Goal: Obtain resource: Download file/media

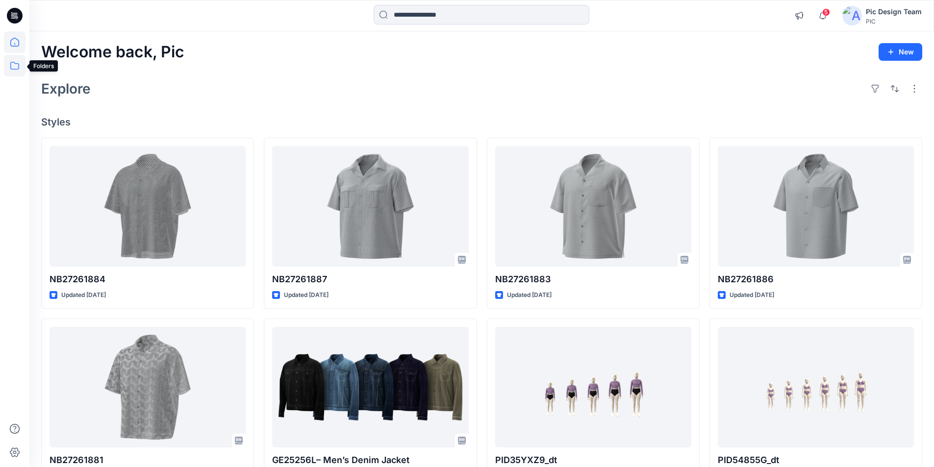
click at [18, 66] on icon at bounding box center [15, 66] width 22 height 22
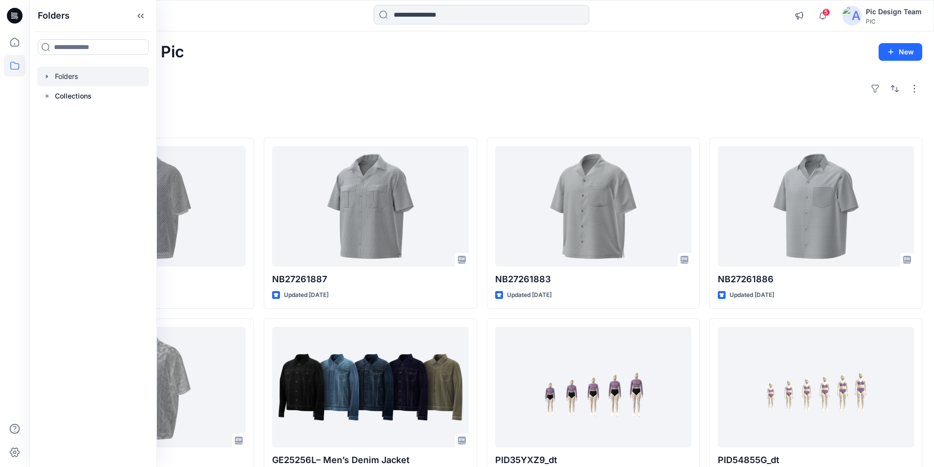
click at [55, 70] on div at bounding box center [93, 77] width 112 height 20
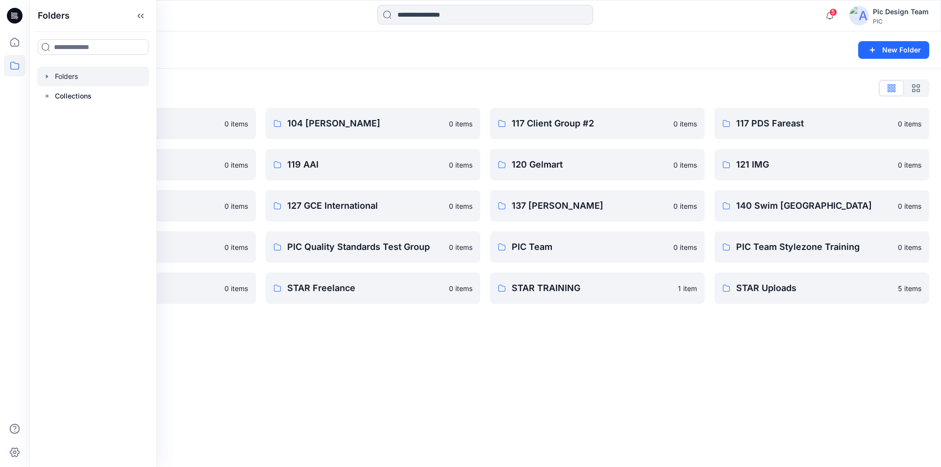
click at [226, 18] on div at bounding box center [143, 16] width 228 height 22
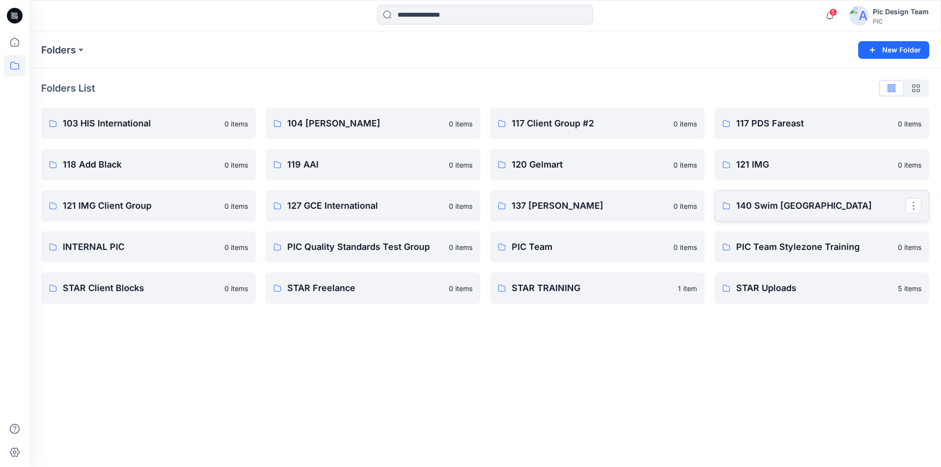
click at [765, 206] on p "140 Swim [GEOGRAPHIC_DATA]" at bounding box center [821, 206] width 170 height 14
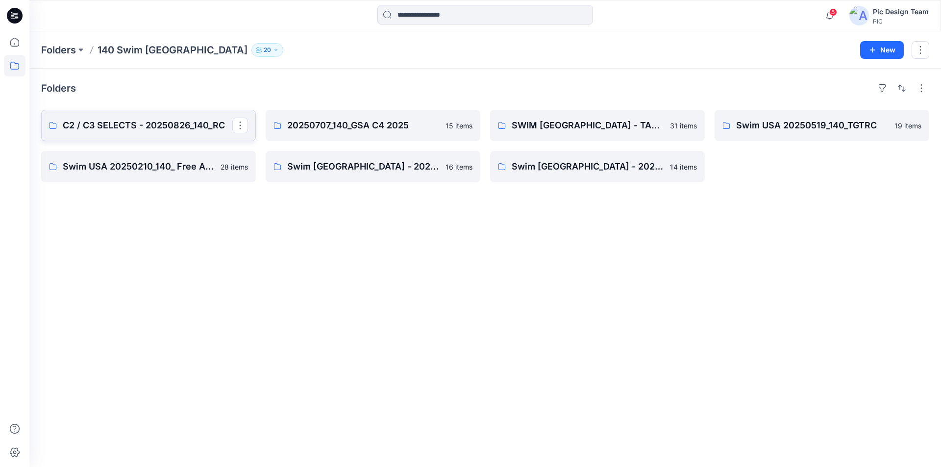
click at [168, 119] on p "C2 / C3 SELECTS - 20250826_140_RC" at bounding box center [148, 126] width 170 height 14
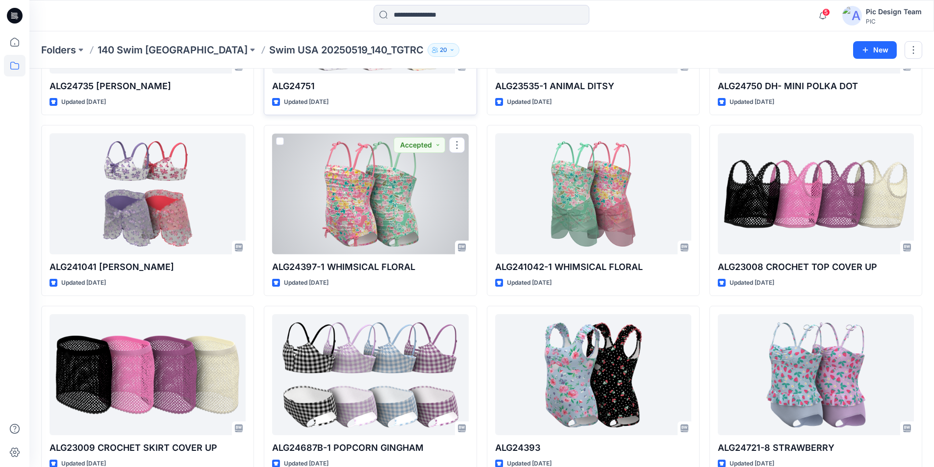
scroll to position [176, 0]
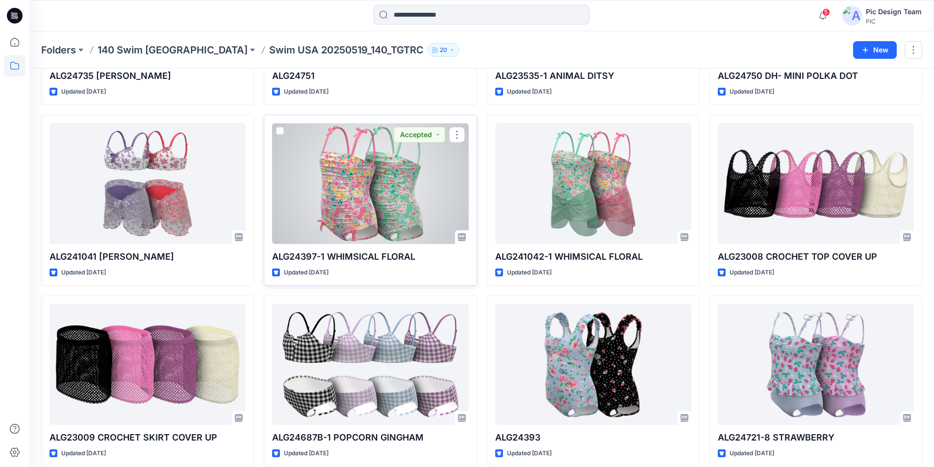
click at [415, 175] on div at bounding box center [370, 183] width 196 height 121
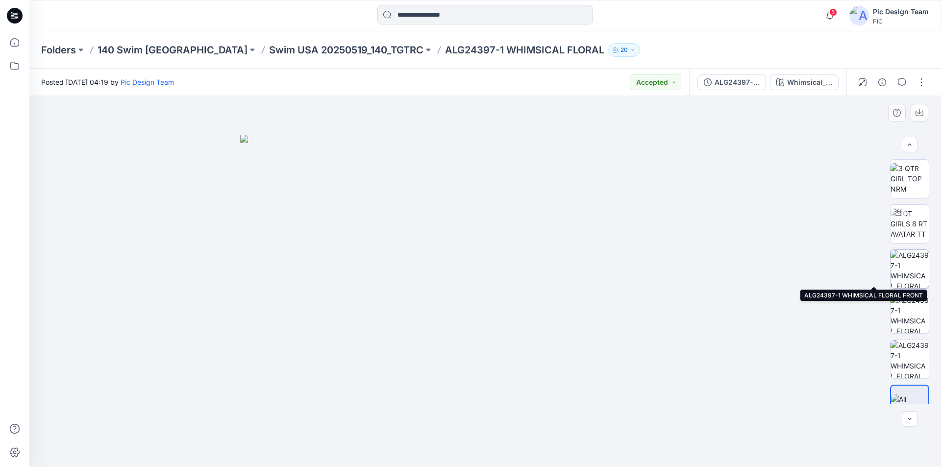
scroll to position [20, 0]
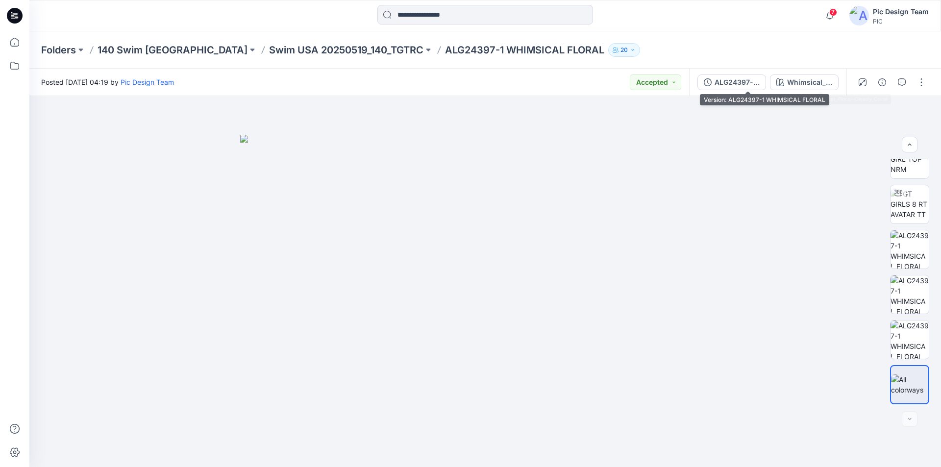
click at [760, 80] on div "ALG24397-1 WHIMSICAL FLORAL" at bounding box center [736, 82] width 45 height 11
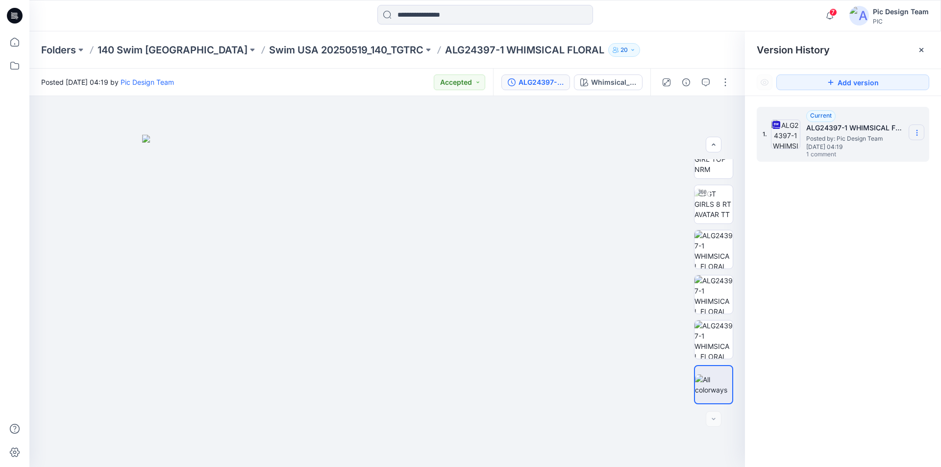
click at [914, 135] on icon at bounding box center [917, 133] width 8 height 8
click at [859, 152] on span "Download Source BW File" at bounding box center [867, 152] width 82 height 12
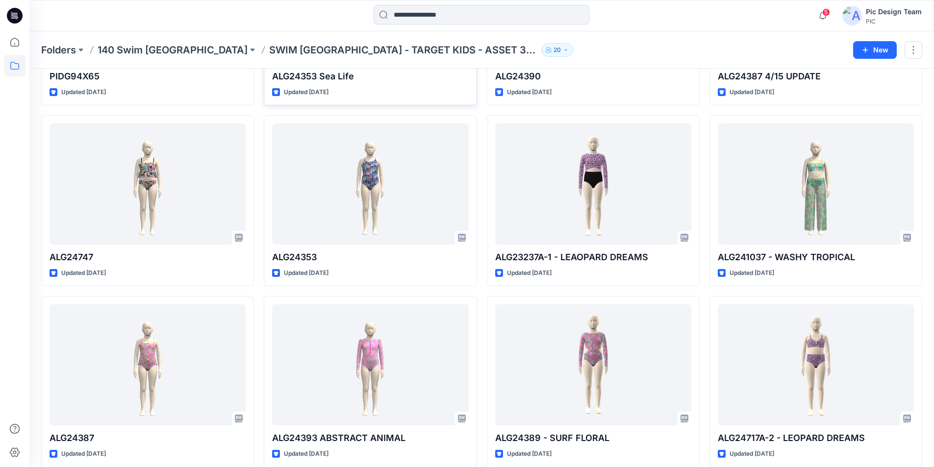
scroll to position [176, 0]
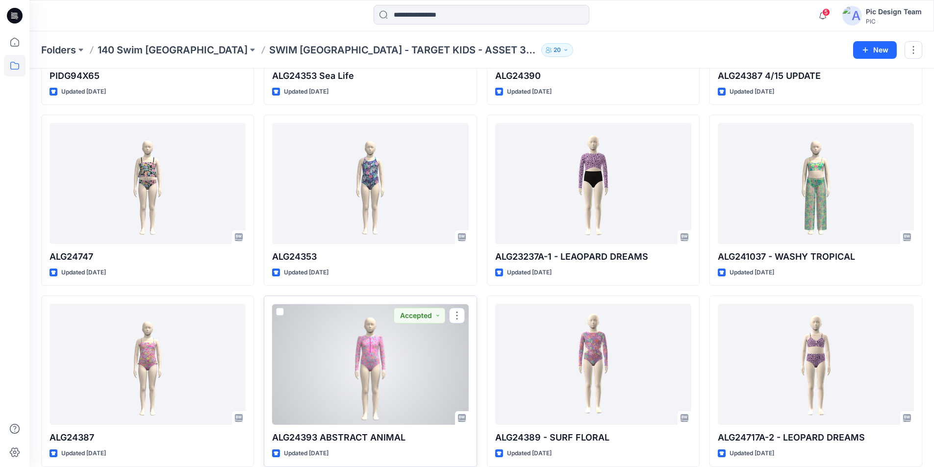
click at [427, 335] on div at bounding box center [370, 364] width 196 height 121
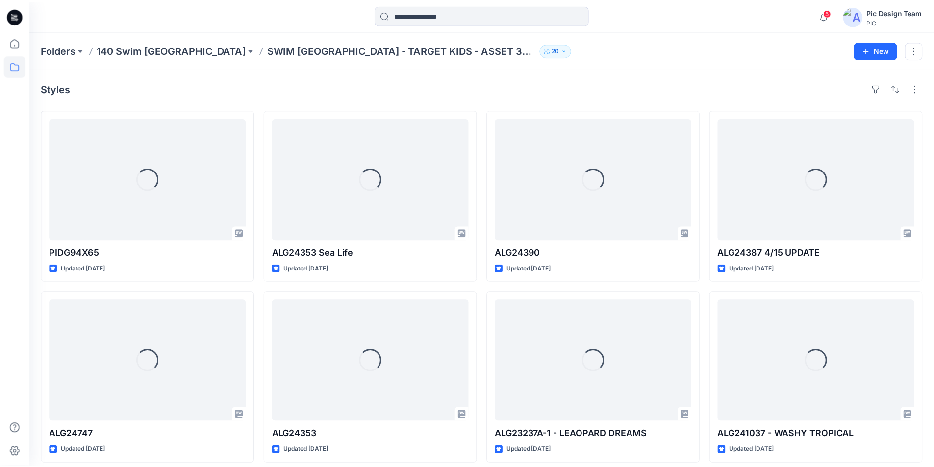
scroll to position [176, 0]
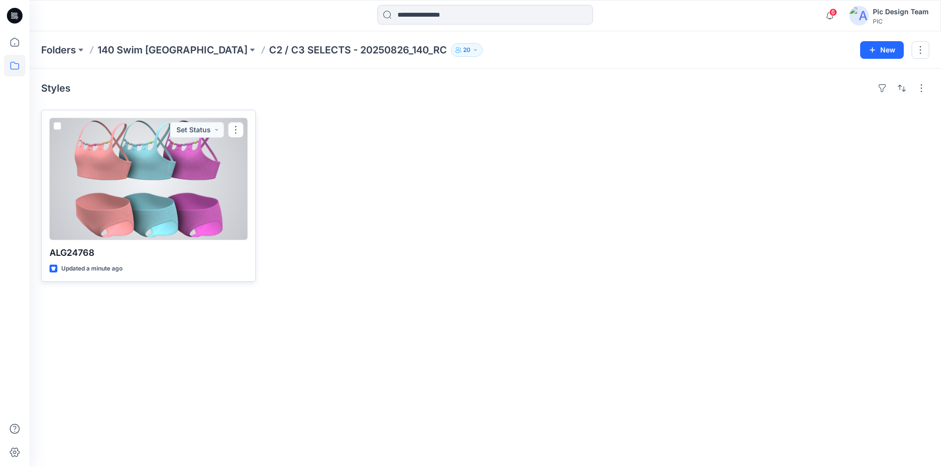
click at [151, 172] on div at bounding box center [148, 179] width 198 height 122
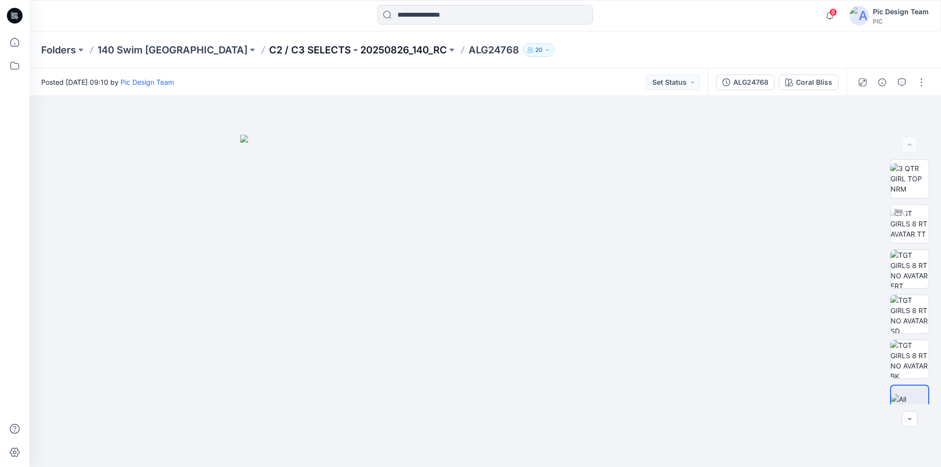
click at [269, 50] on p "C2 / C3 SELECTS - 20250826_140_RC" at bounding box center [358, 50] width 178 height 14
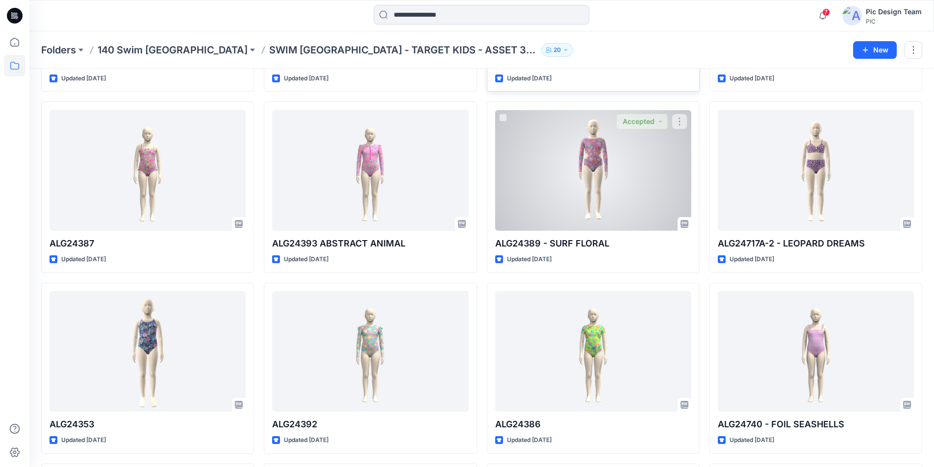
scroll to position [372, 0]
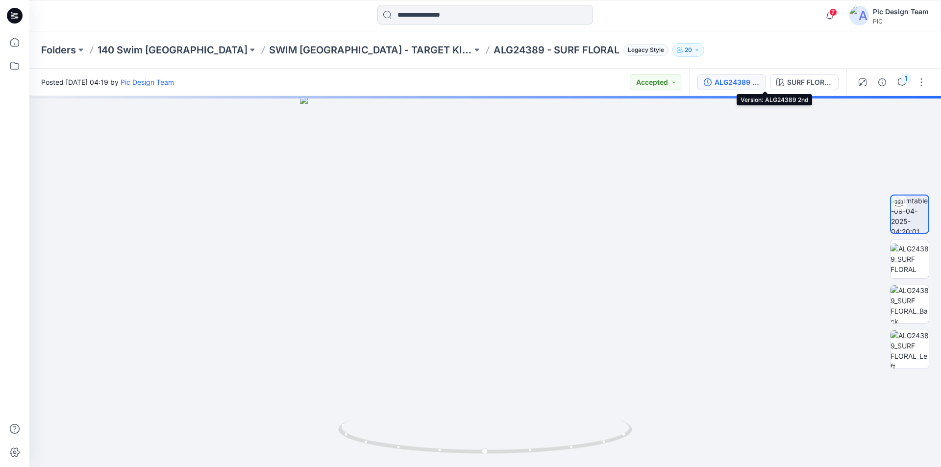
click at [760, 83] on div "ALG24389 2nd" at bounding box center [736, 82] width 45 height 11
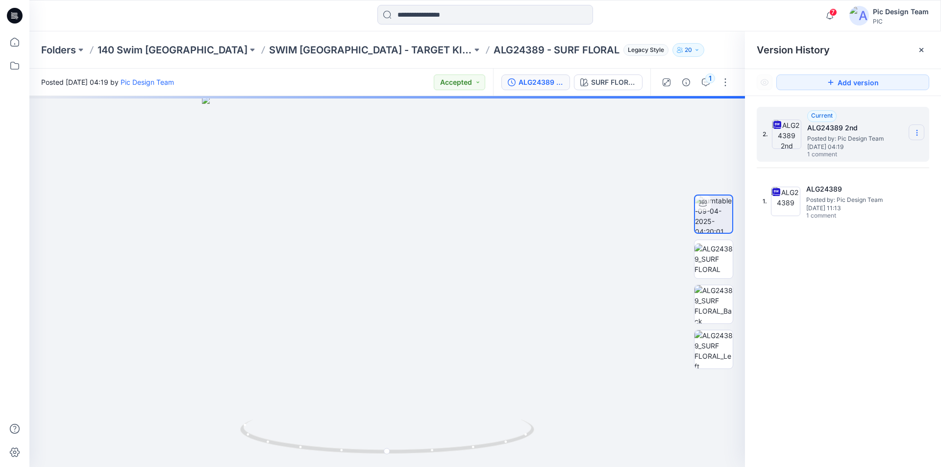
click at [915, 130] on icon at bounding box center [917, 133] width 8 height 8
click at [851, 155] on span "Download Source BW File" at bounding box center [867, 152] width 82 height 12
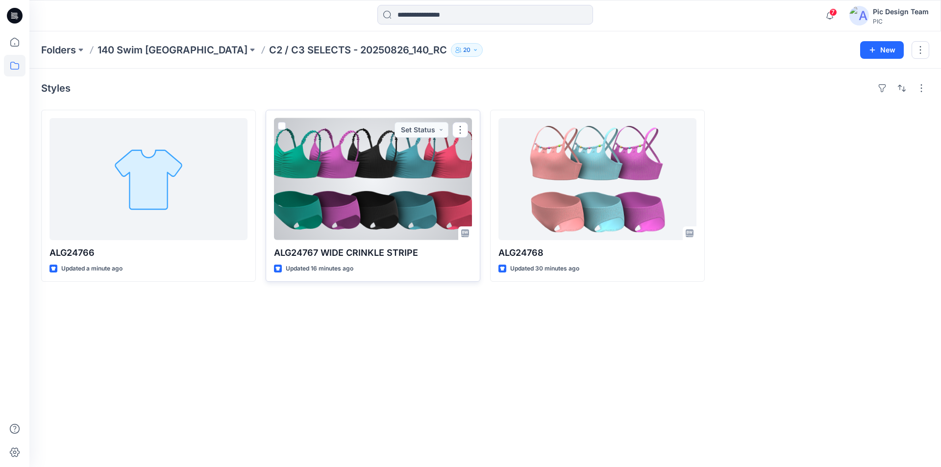
click at [376, 171] on div at bounding box center [373, 179] width 198 height 122
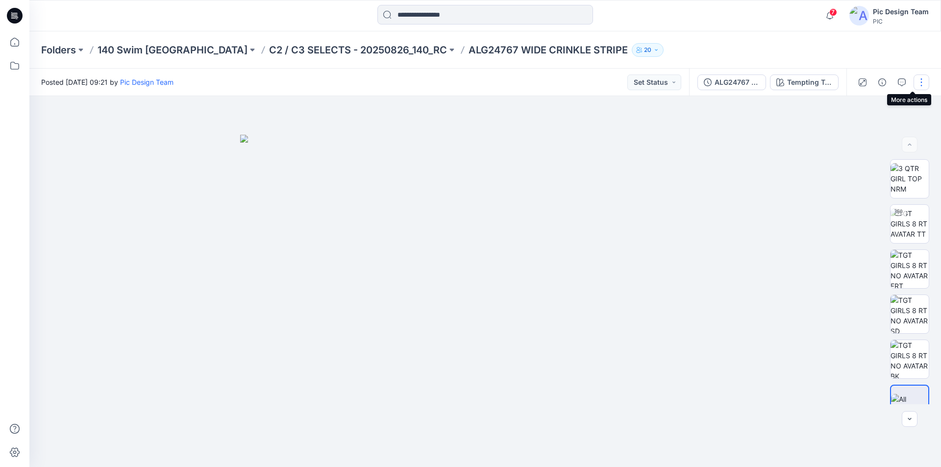
click at [921, 80] on button "button" at bounding box center [921, 82] width 16 height 16
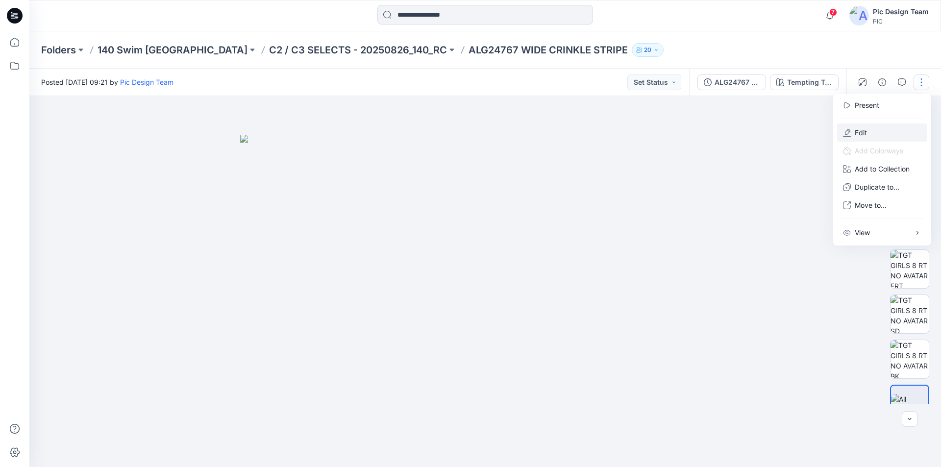
click at [866, 123] on button "Edit" at bounding box center [882, 132] width 90 height 18
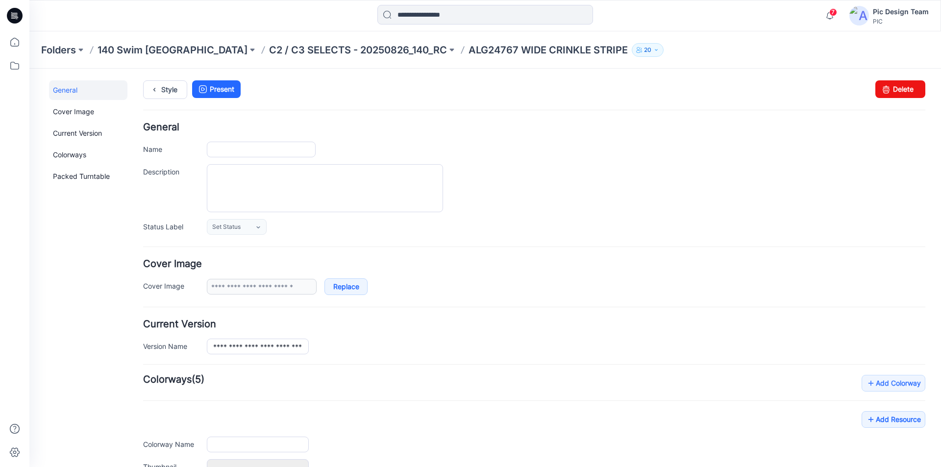
type input "**********"
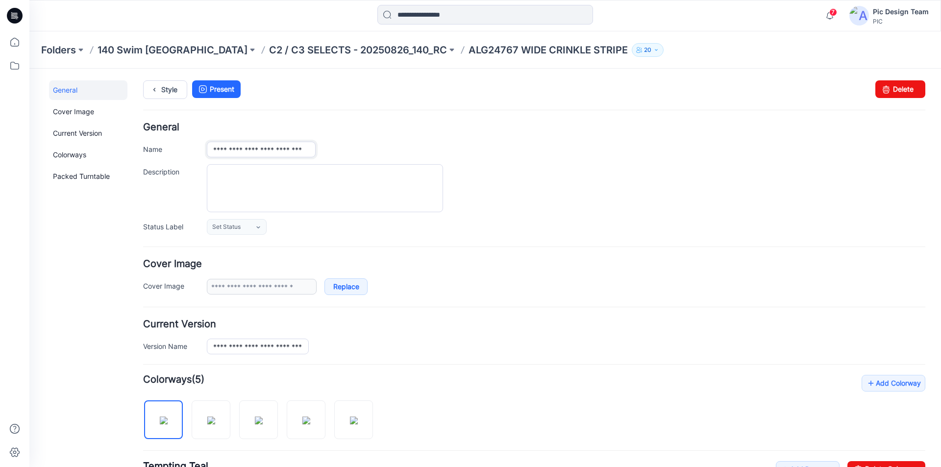
scroll to position [0, 7]
drag, startPoint x: 249, startPoint y: 150, endPoint x: 341, endPoint y: 148, distance: 91.7
click at [341, 148] on div "**********" at bounding box center [566, 150] width 718 height 16
type input "********"
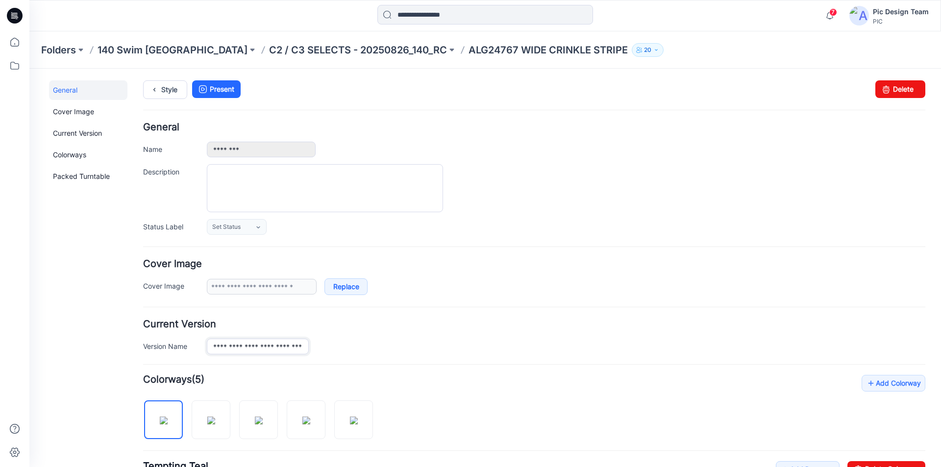
scroll to position [0, 14]
drag, startPoint x: 248, startPoint y: 346, endPoint x: 324, endPoint y: 353, distance: 75.8
click at [324, 353] on div "**********" at bounding box center [566, 347] width 718 height 16
type input "********"
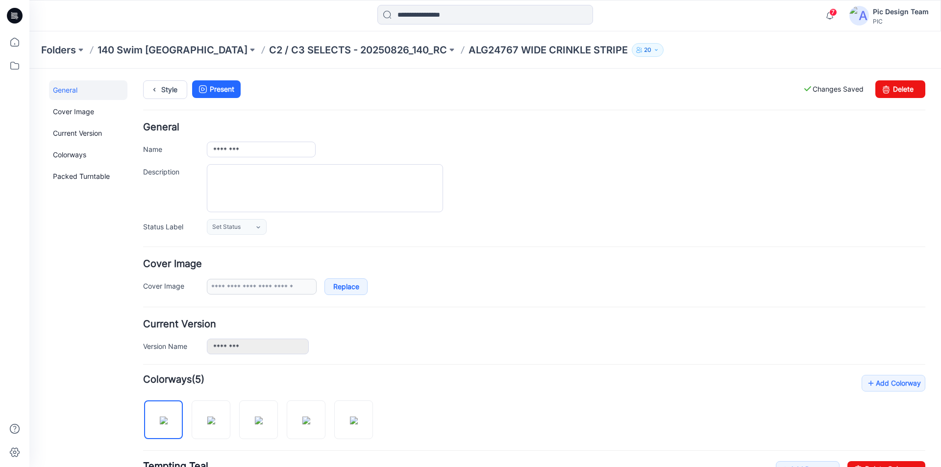
click at [438, 276] on div "**********" at bounding box center [534, 277] width 782 height 36
click at [161, 88] on icon at bounding box center [155, 90] width 14 height 18
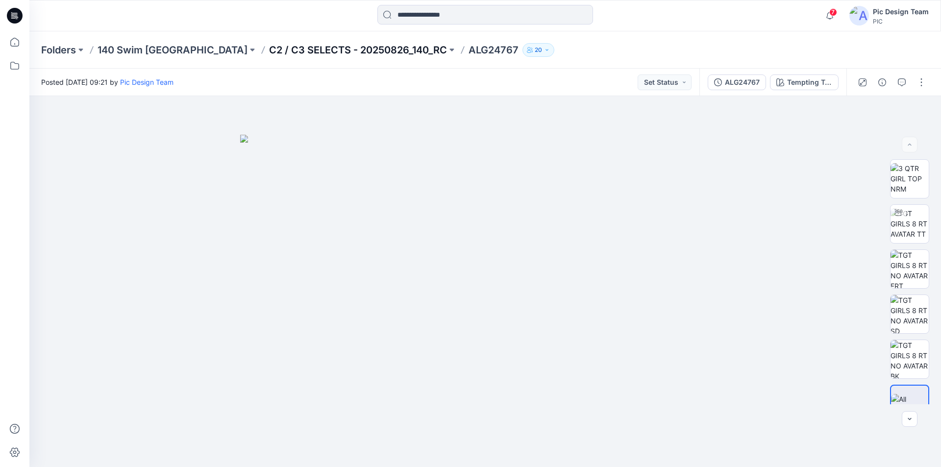
click at [296, 46] on p "C2 / C3 SELECTS - 20250826_140_RC" at bounding box center [358, 50] width 178 height 14
